Goal: Information Seeking & Learning: Learn about a topic

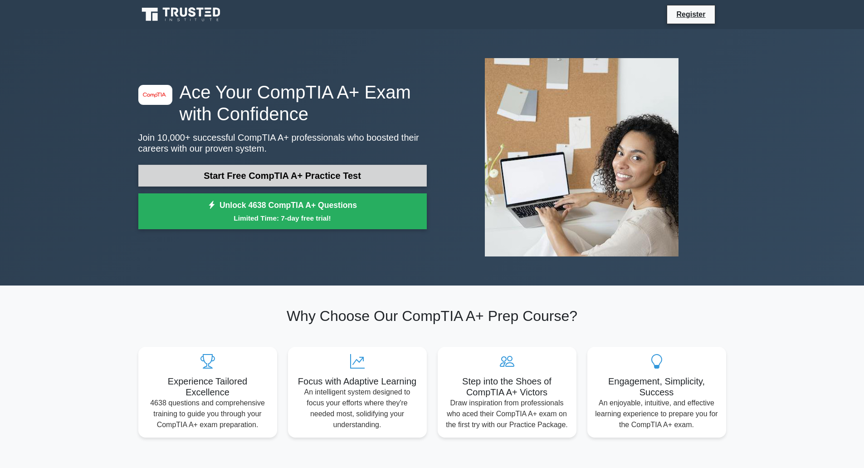
click at [286, 177] on link "Start Free CompTIA A+ Practice Test" at bounding box center [282, 176] width 288 height 22
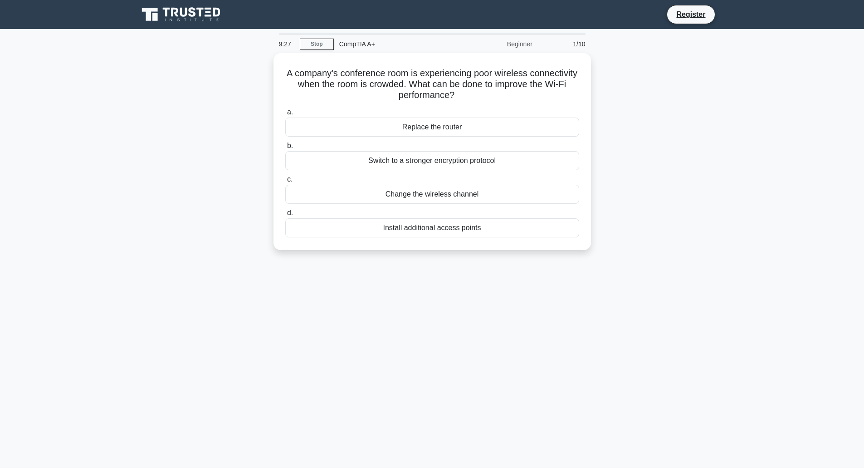
click at [164, 157] on div "A company's conference room is experiencing poor wireless connectivity when the…" at bounding box center [432, 157] width 599 height 208
click at [435, 190] on div "Change the wireless channel" at bounding box center [432, 191] width 294 height 19
click at [285, 180] on input "c. Change the wireless channel" at bounding box center [285, 177] width 0 height 6
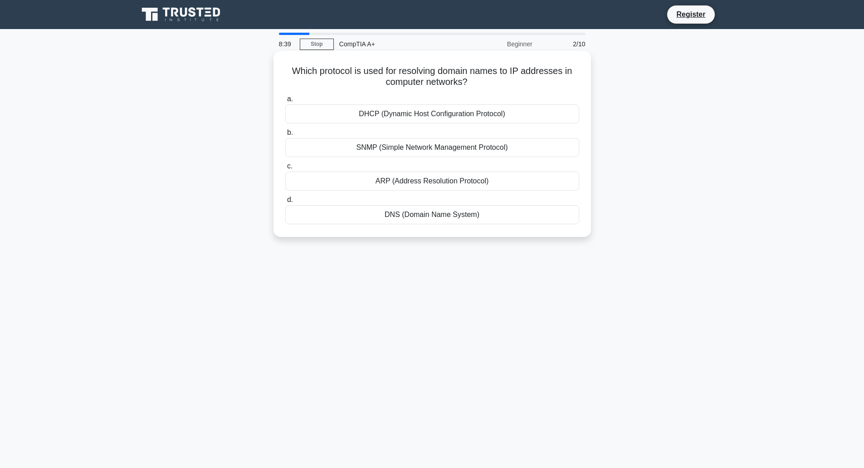
click at [371, 214] on div "DNS (Domain Name System)" at bounding box center [432, 214] width 294 height 19
click at [285, 203] on input "d. DNS (Domain Name System)" at bounding box center [285, 200] width 0 height 6
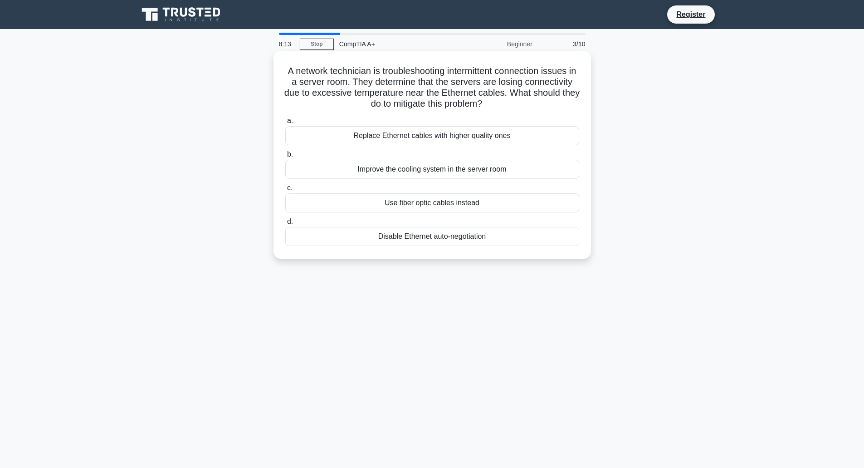
click at [425, 197] on div "Use fiber optic cables instead" at bounding box center [432, 202] width 294 height 19
click at [285, 191] on input "c. Use fiber optic cables instead" at bounding box center [285, 188] width 0 height 6
click at [395, 204] on div "Change the router's IP address" at bounding box center [432, 202] width 294 height 19
click at [285, 191] on input "c. Change the router's IP address" at bounding box center [285, 188] width 0 height 6
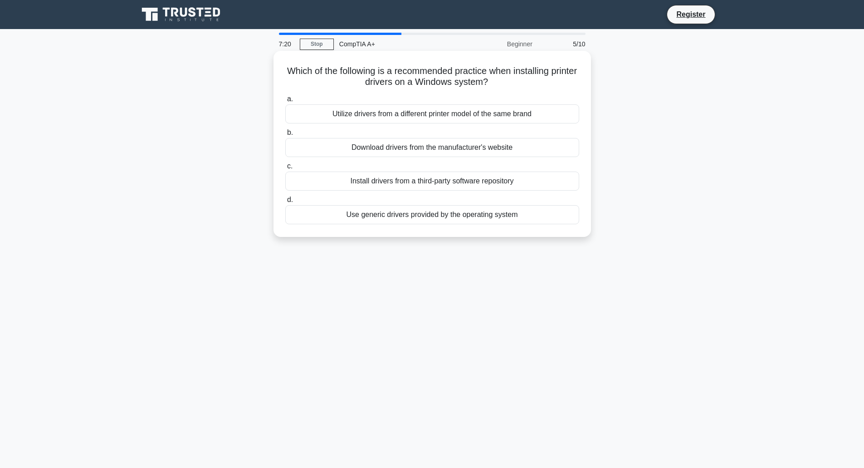
click at [334, 144] on div "Download drivers from the manufacturer's website" at bounding box center [432, 147] width 294 height 19
click at [285, 136] on input "b. Download drivers from the manufacturer's website" at bounding box center [285, 133] width 0 height 6
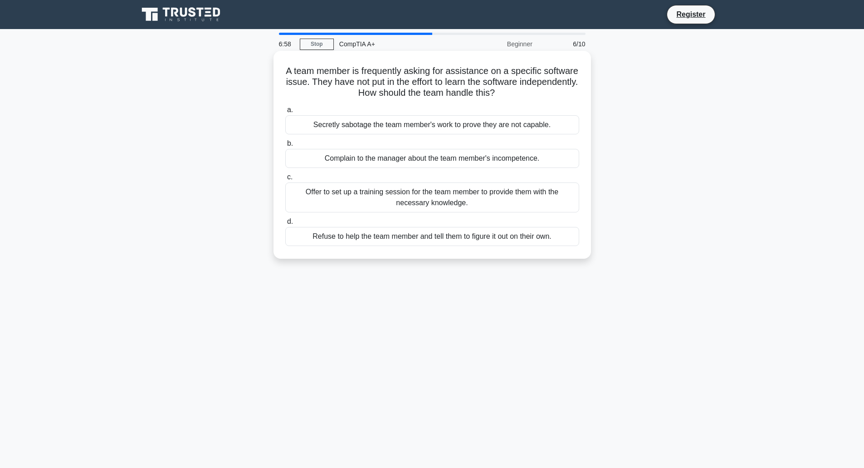
click at [389, 201] on div "Offer to set up a training session for the team member to provide them with the…" at bounding box center [432, 197] width 294 height 30
click at [285, 180] on input "c. Offer to set up a training session for the team member to provide them with …" at bounding box center [285, 177] width 0 height 6
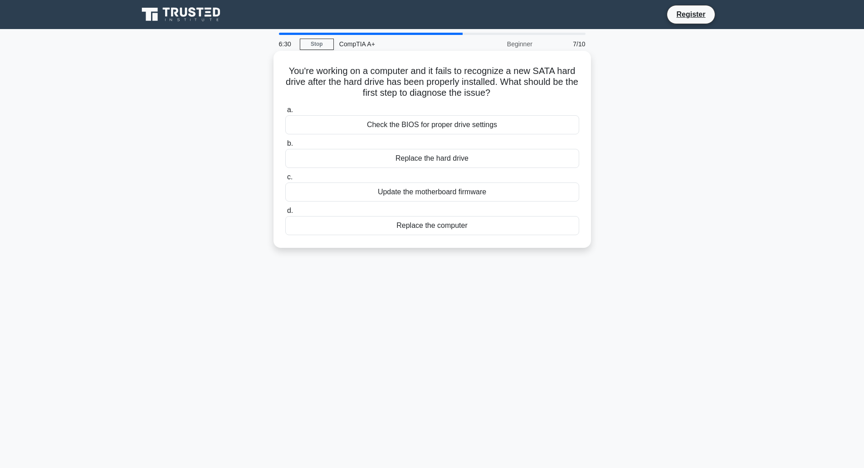
click at [421, 124] on div "Check the BIOS for proper drive settings" at bounding box center [432, 124] width 294 height 19
click at [285, 113] on input "a. Check the BIOS for proper drive settings" at bounding box center [285, 110] width 0 height 6
click at [437, 192] on div "Stream the movie online" at bounding box center [432, 191] width 294 height 19
click at [285, 180] on input "c. Stream the movie online" at bounding box center [285, 177] width 0 height 6
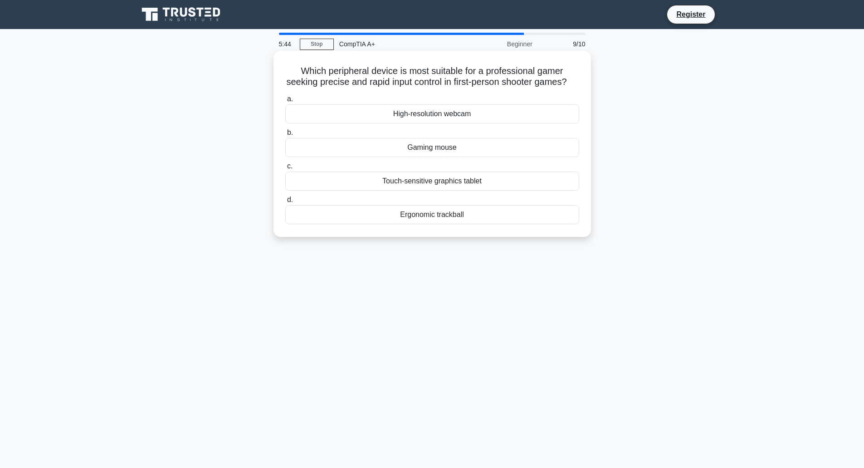
click at [425, 157] on div "Gaming mouse" at bounding box center [432, 147] width 294 height 19
click at [285, 136] on input "b. Gaming mouse" at bounding box center [285, 133] width 0 height 6
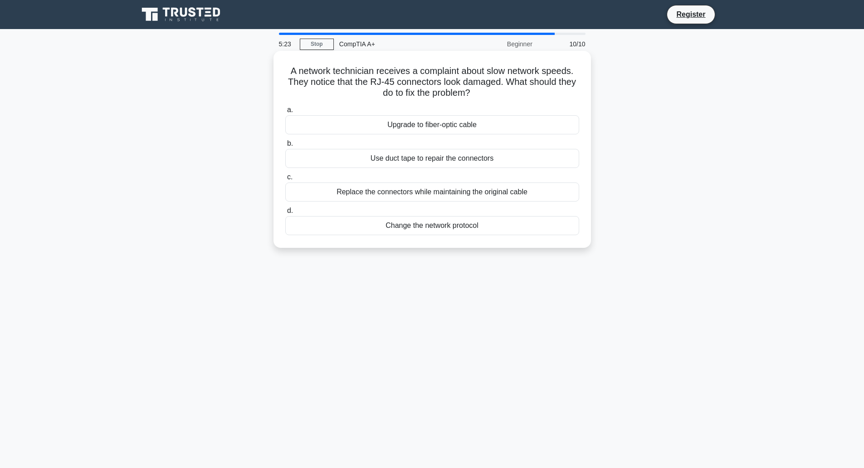
click at [430, 192] on div "Replace the connectors while maintaining the original cable" at bounding box center [432, 191] width 294 height 19
click at [285, 180] on input "c. Replace the connectors while maintaining the original cable" at bounding box center [285, 177] width 0 height 6
